Goal: Find specific page/section: Find specific page/section

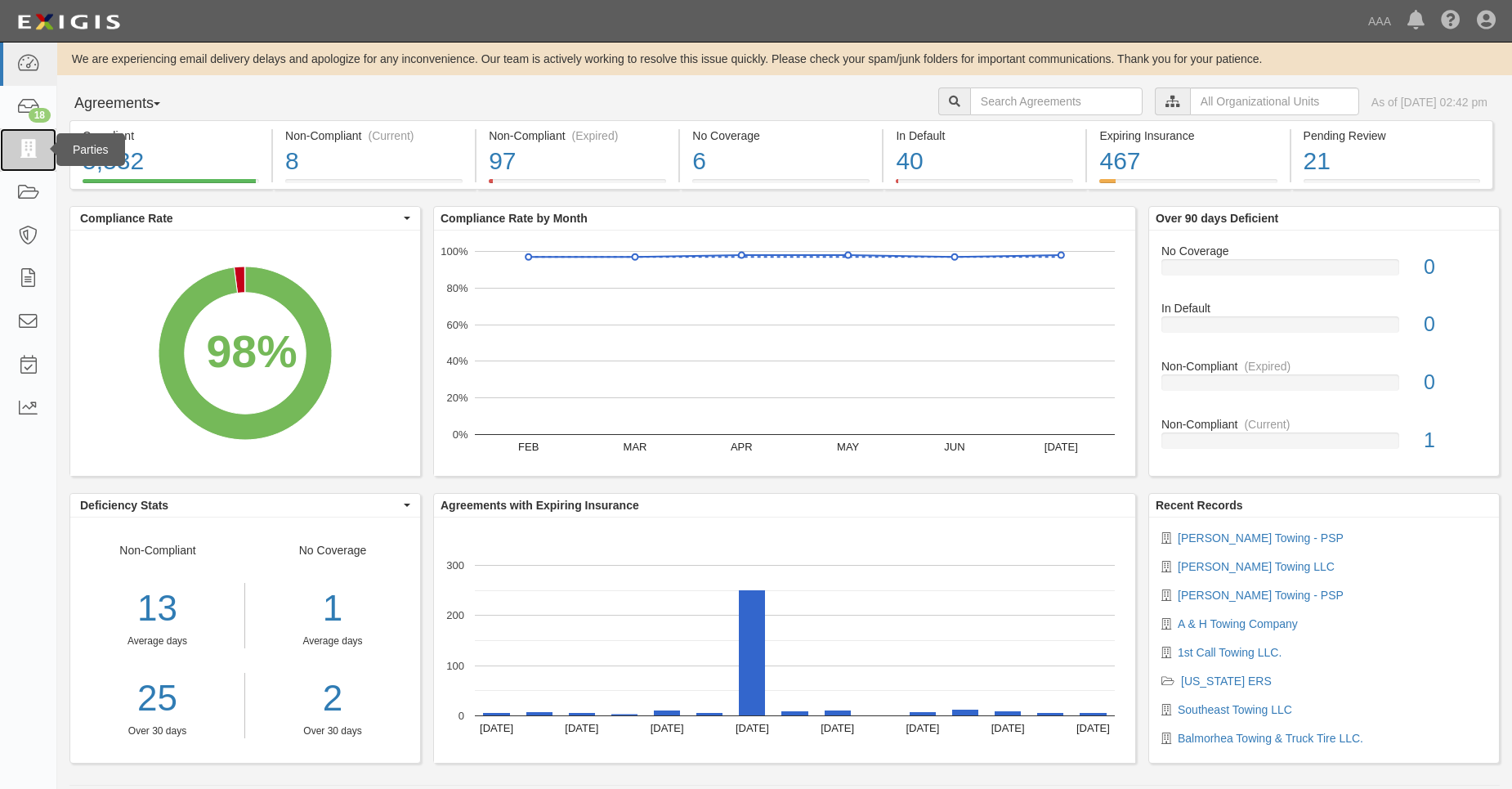
click at [28, 149] on icon at bounding box center [28, 150] width 23 height 18
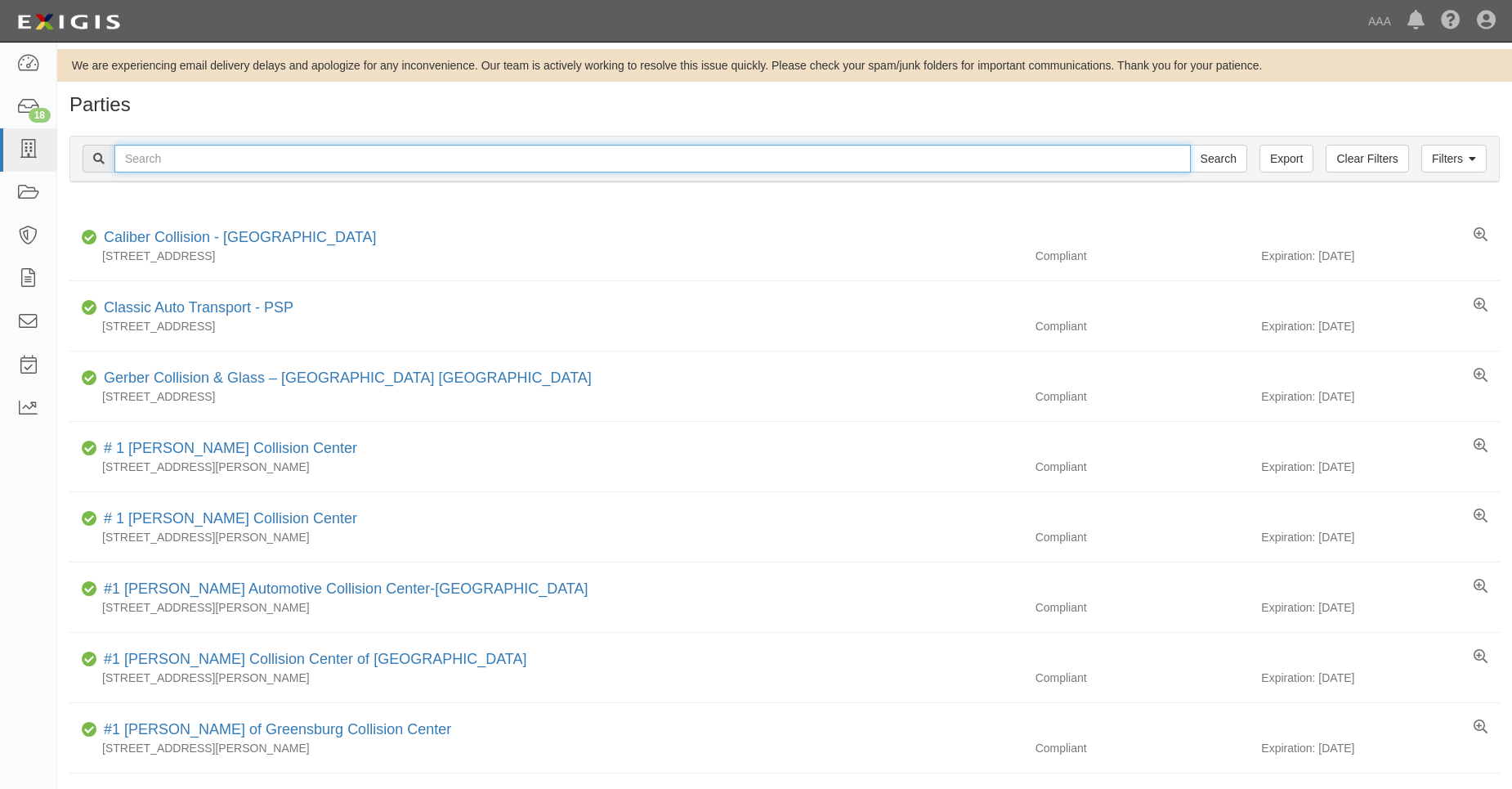
click at [137, 155] on input "text" at bounding box center [652, 159] width 1076 height 28
type input "3"
type input "31650"
click at [1190, 144] on input "Search" at bounding box center [1218, 159] width 57 height 28
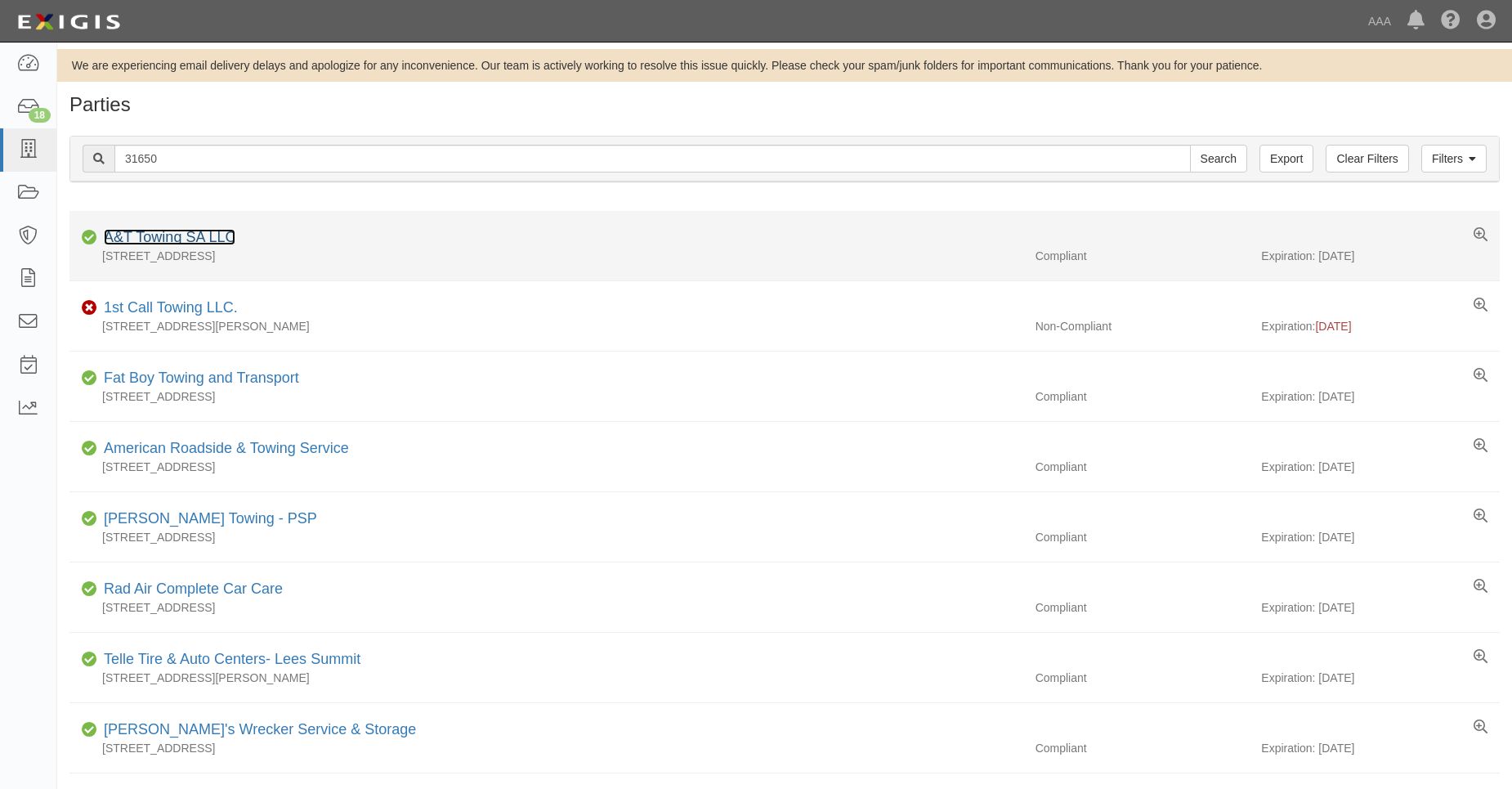
click at [160, 235] on link "A&T Towing SA LLC" at bounding box center [170, 237] width 132 height 17
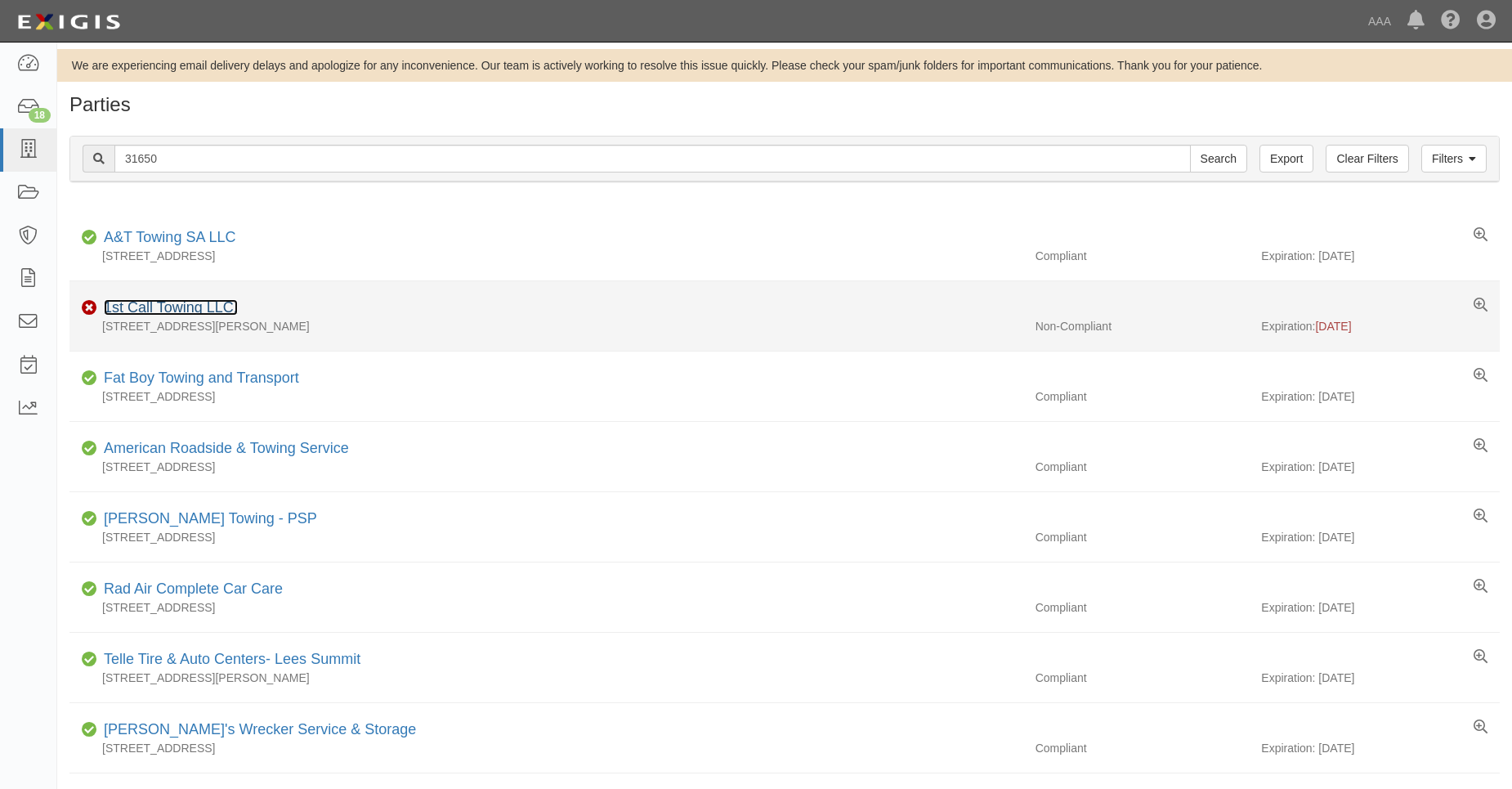
click at [159, 310] on link "1st Call Towing LLC." at bounding box center [171, 307] width 134 height 17
